Goal: Task Accomplishment & Management: Manage account settings

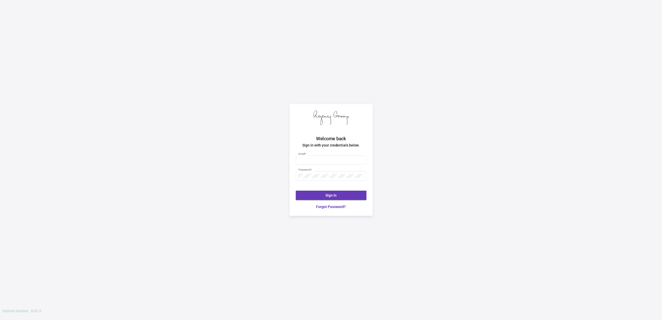
type input "[EMAIL_ADDRESS][DOMAIN_NAME]"
click at [327, 191] on button "Sign In" at bounding box center [331, 195] width 71 height 9
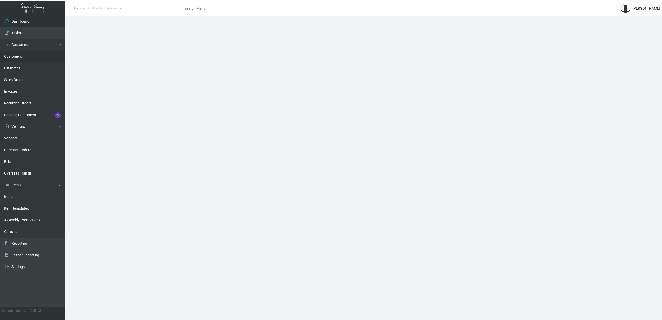
click at [19, 60] on link "Customers" at bounding box center [32, 57] width 65 height 12
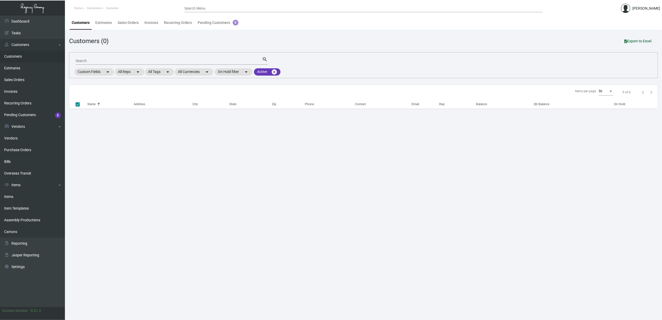
checkbox input "false"
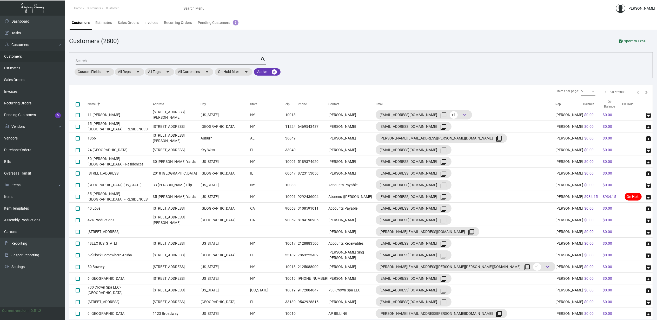
click at [130, 61] on input "Search" at bounding box center [168, 61] width 185 height 4
paste input "Hilton Tempo [GEOGRAPHIC_DATA]"
type input "Hilton Tempo [GEOGRAPHIC_DATA]"
checkbox input "true"
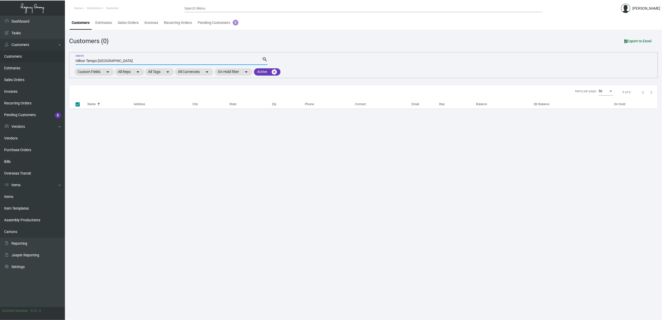
click at [84, 60] on input "Hilton Tempo [GEOGRAPHIC_DATA]" at bounding box center [169, 61] width 186 height 4
click at [91, 62] on input "Tempo [GEOGRAPHIC_DATA]" at bounding box center [169, 61] width 186 height 4
type input "Tempo"
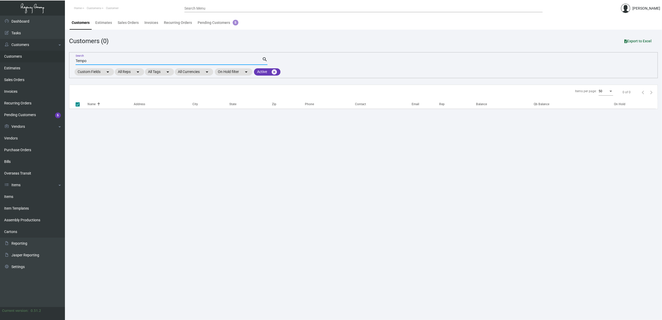
checkbox input "false"
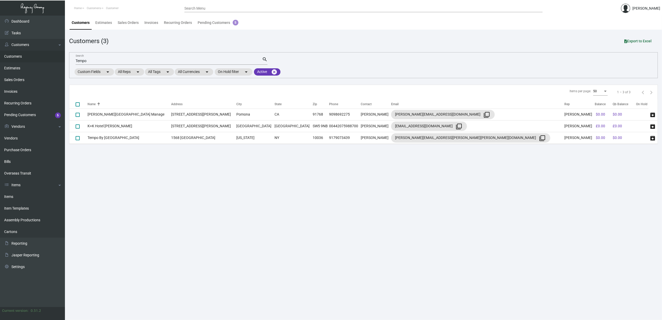
click at [78, 60] on input "Tempo" at bounding box center [169, 61] width 186 height 4
type input "hilton"
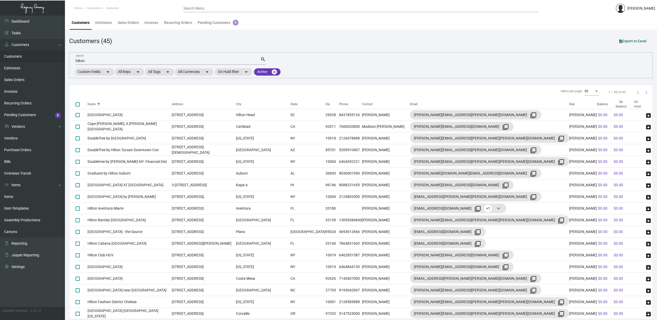
scroll to position [320, 0]
